Goal: Communication & Community: Participate in discussion

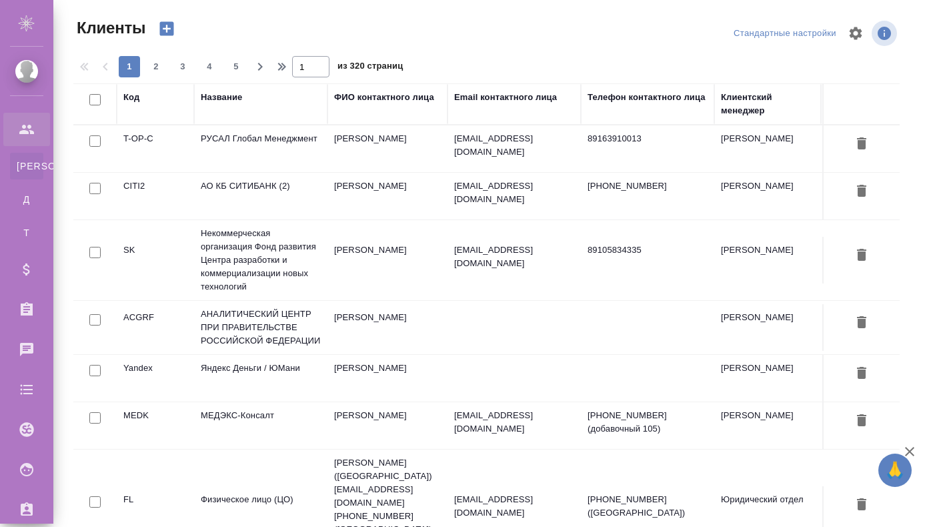
select select "RU"
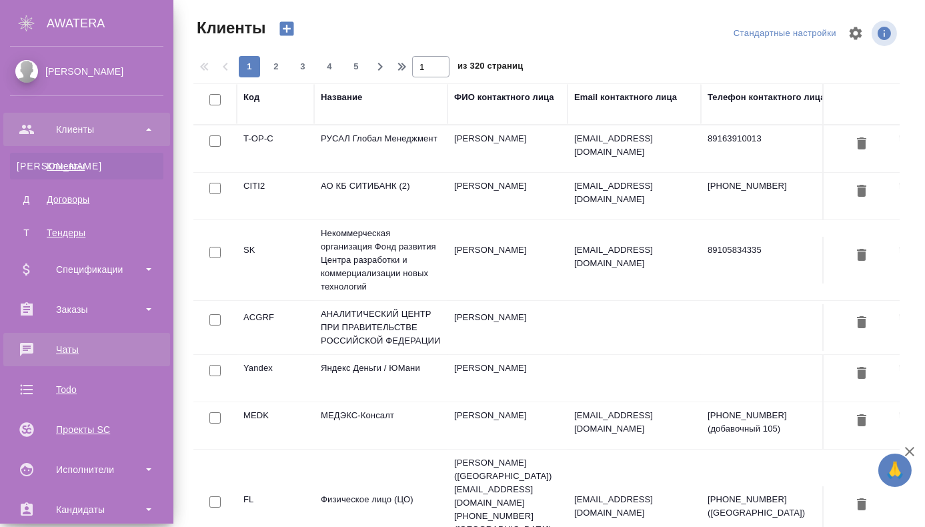
click at [68, 350] on div "Чаты" at bounding box center [86, 350] width 153 height 20
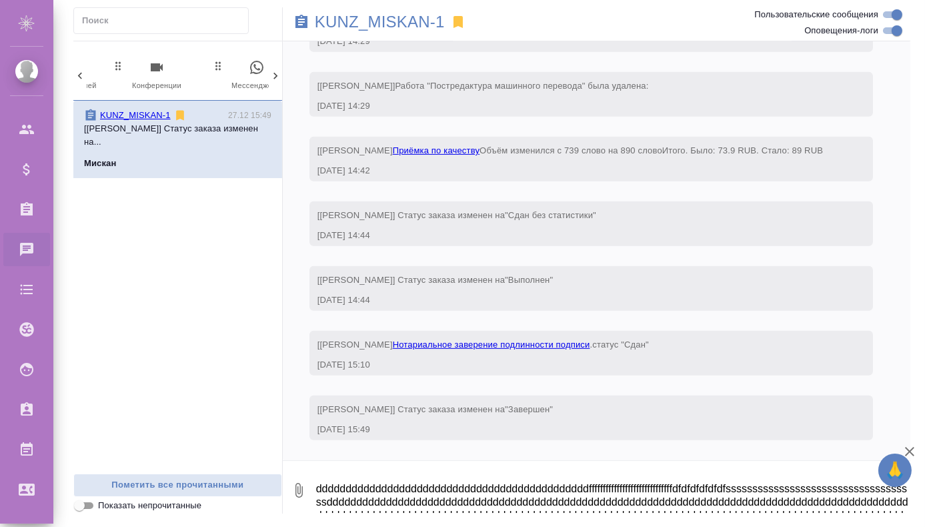
scroll to position [27084, 0]
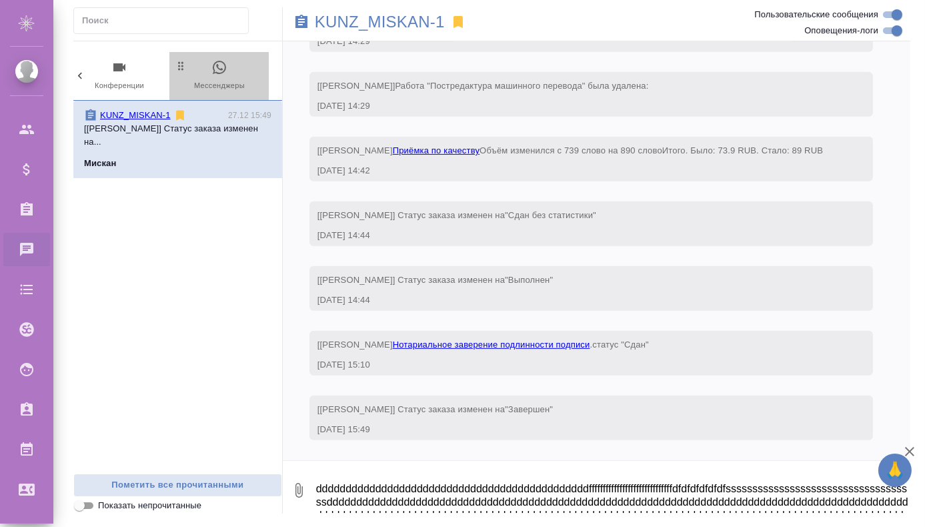
click at [203, 81] on span "0 Мессенджеры" at bounding box center [219, 75] width 89 height 33
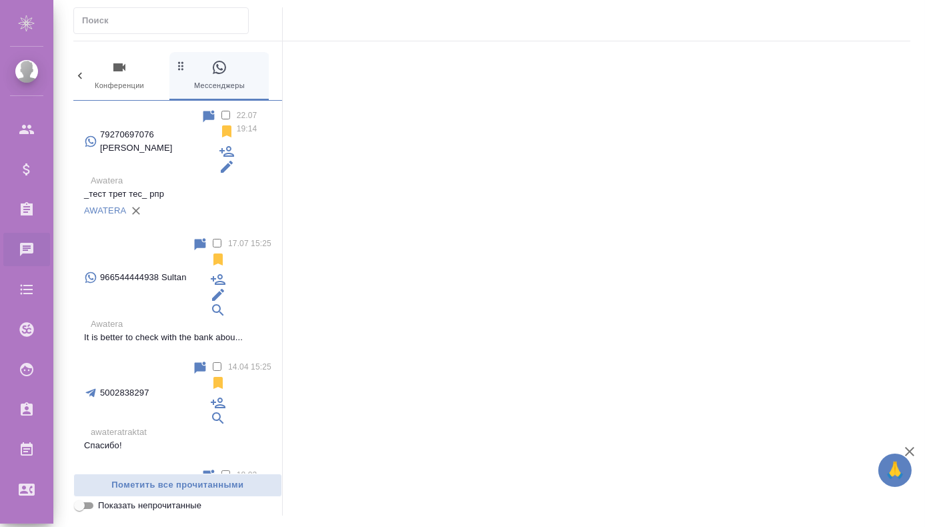
scroll to position [0, 718]
click at [192, 201] on div "AWATERA" at bounding box center [177, 211] width 187 height 20
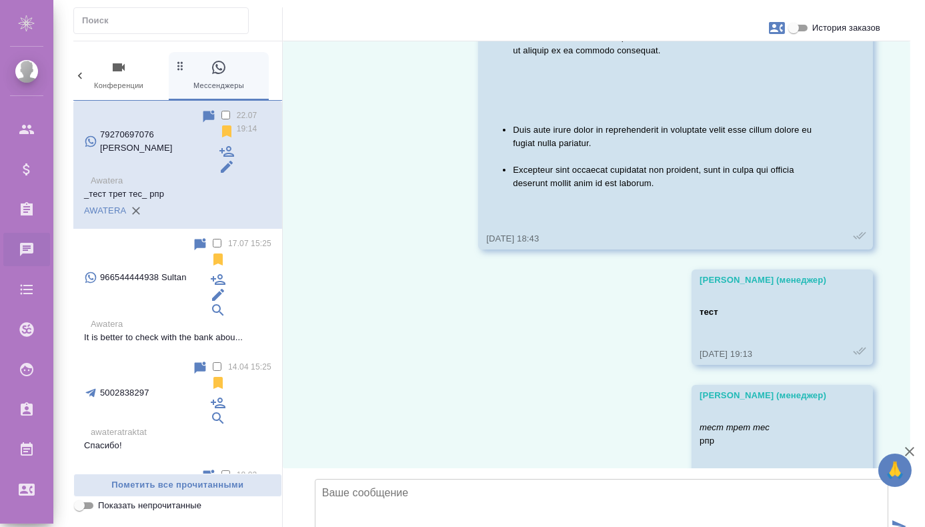
click at [442, 479] on textarea at bounding box center [602, 525] width 574 height 93
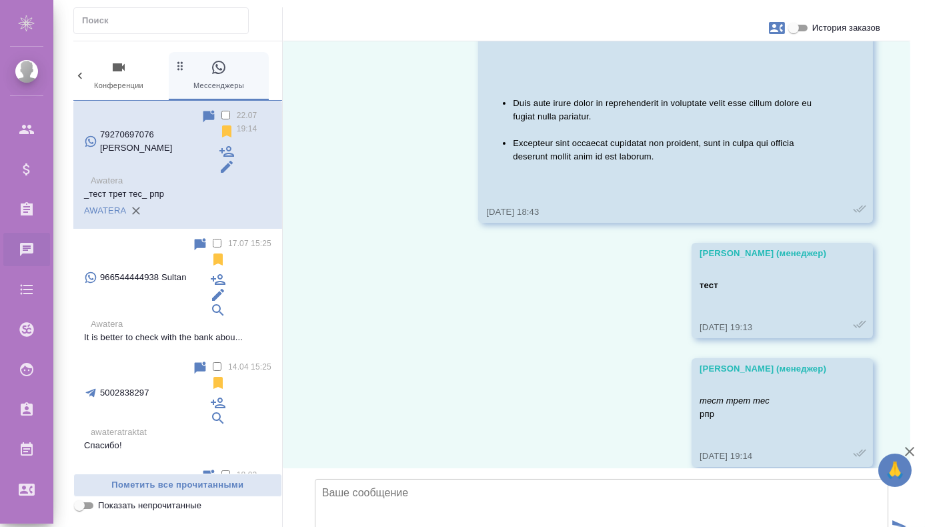
scroll to position [1387, 0]
